Goal: Transaction & Acquisition: Purchase product/service

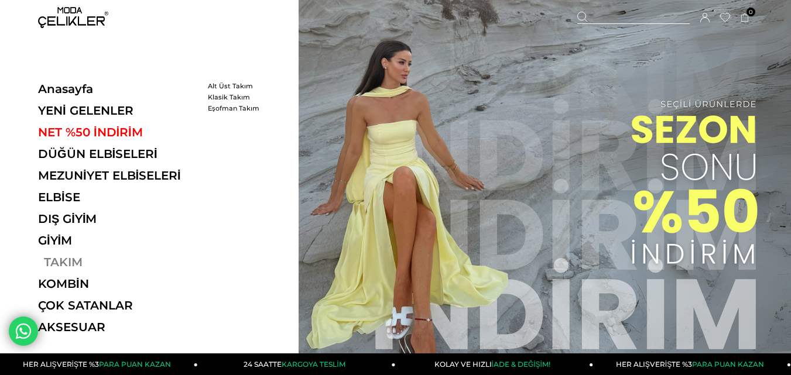
click at [66, 259] on link "TAKIM" at bounding box center [118, 262] width 161 height 14
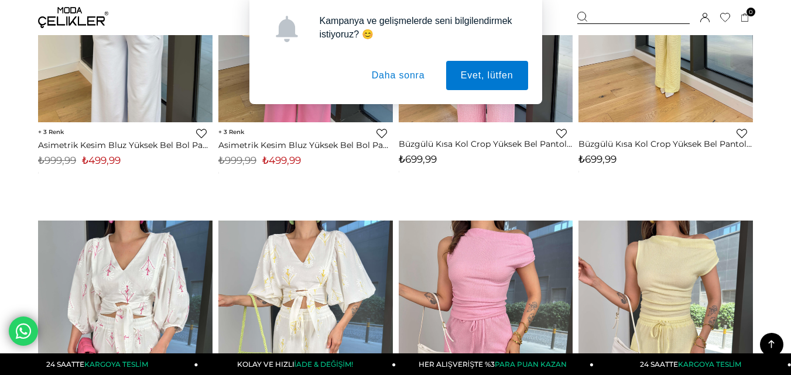
scroll to position [1697, 0]
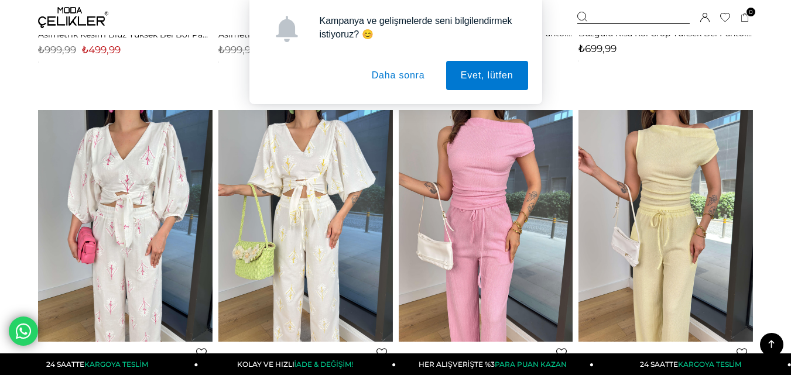
click at [389, 78] on button "Daha sonra" at bounding box center [398, 75] width 83 height 29
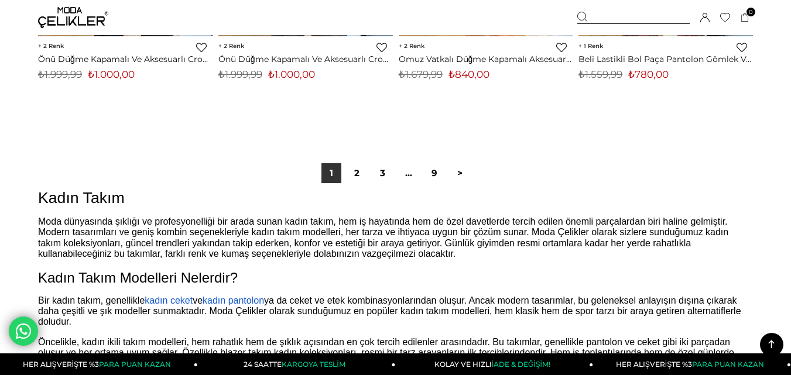
scroll to position [6730, 0]
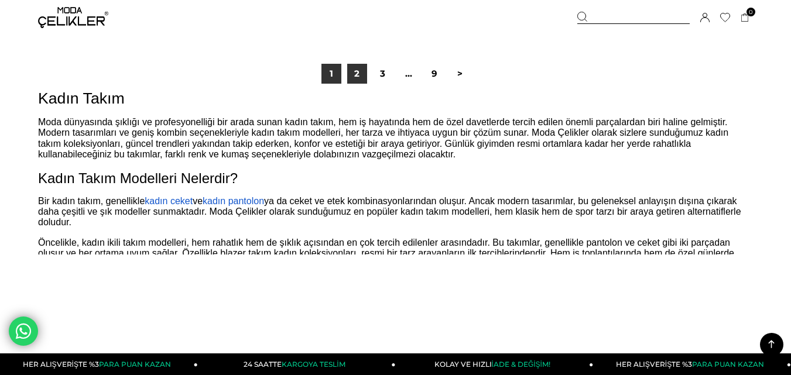
click at [353, 77] on link "2" at bounding box center [357, 74] width 20 height 20
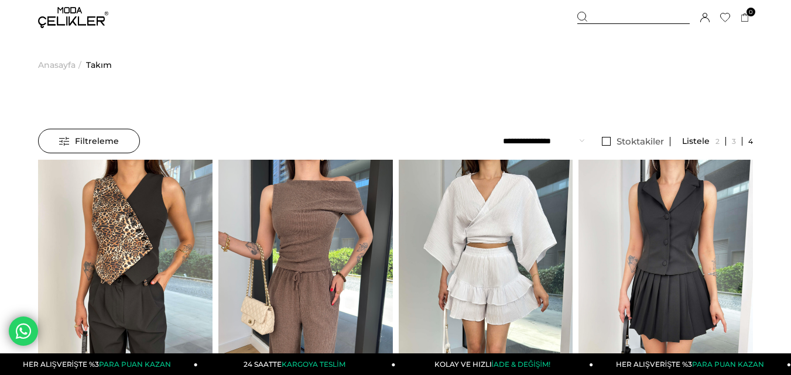
click at [95, 149] on span "Filtreleme" at bounding box center [89, 140] width 60 height 23
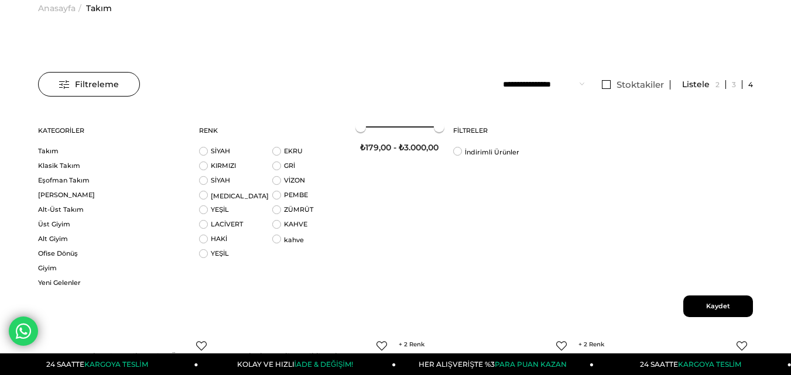
scroll to position [117, 0]
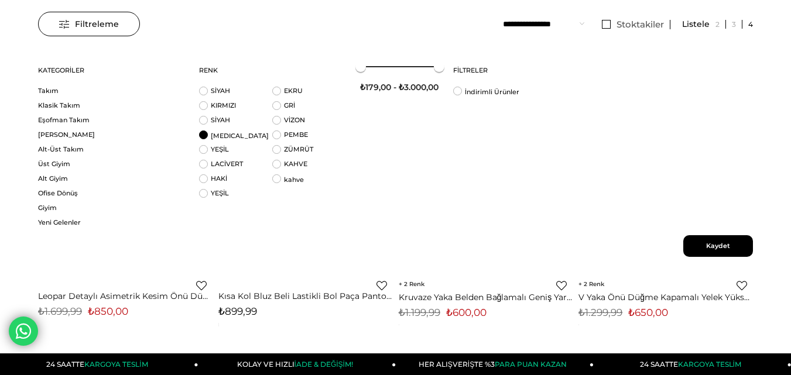
click at [204, 131] on li "BEYAZ" at bounding box center [235, 138] width 73 height 15
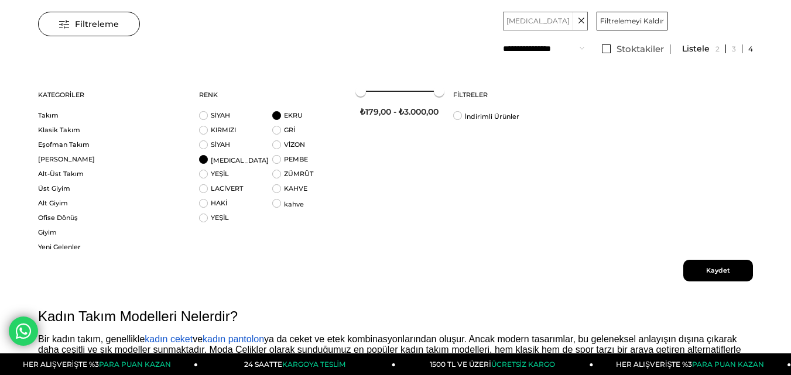
click at [277, 113] on li "EKRU" at bounding box center [308, 118] width 73 height 15
click at [716, 265] on span "Kaydet" at bounding box center [718, 271] width 70 height 22
